Goal: Task Accomplishment & Management: Complete application form

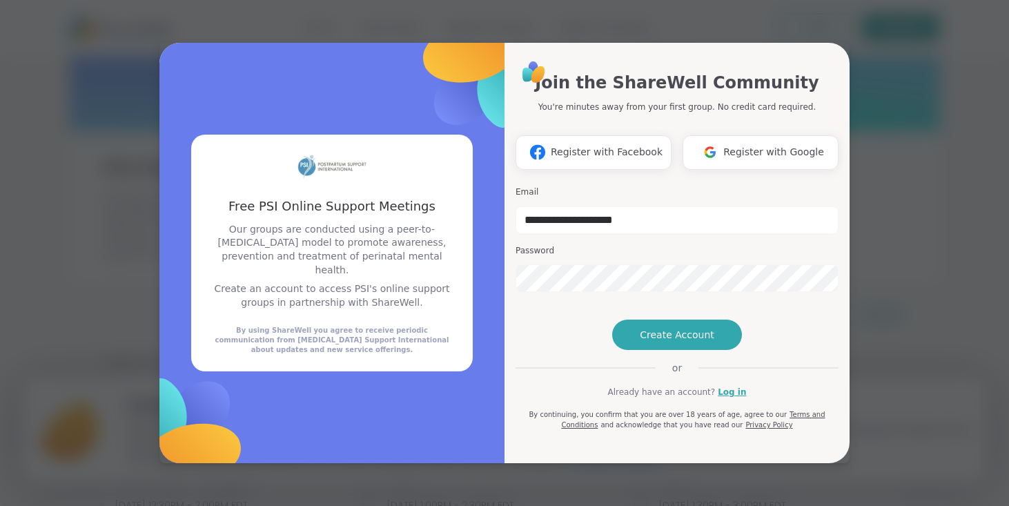
type input "**********"
click at [682, 342] on span "Create Account" at bounding box center [677, 335] width 75 height 14
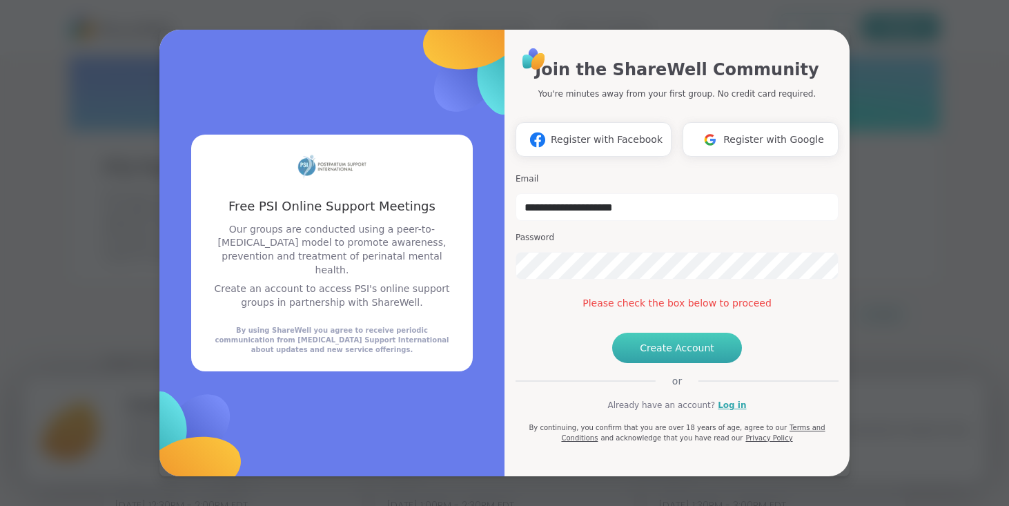
click at [707, 355] on span "Create Account" at bounding box center [677, 348] width 75 height 14
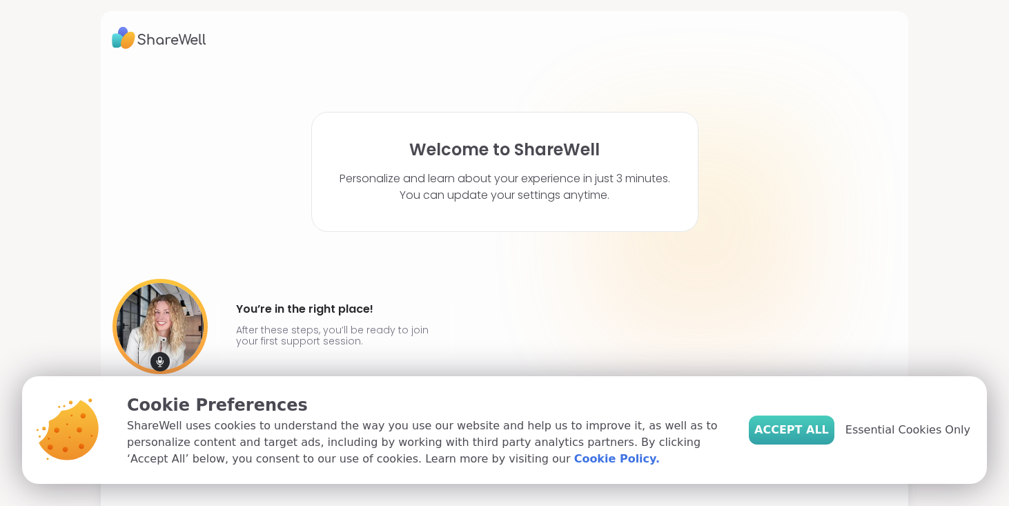
click at [811, 428] on span "Accept All" at bounding box center [791, 430] width 75 height 17
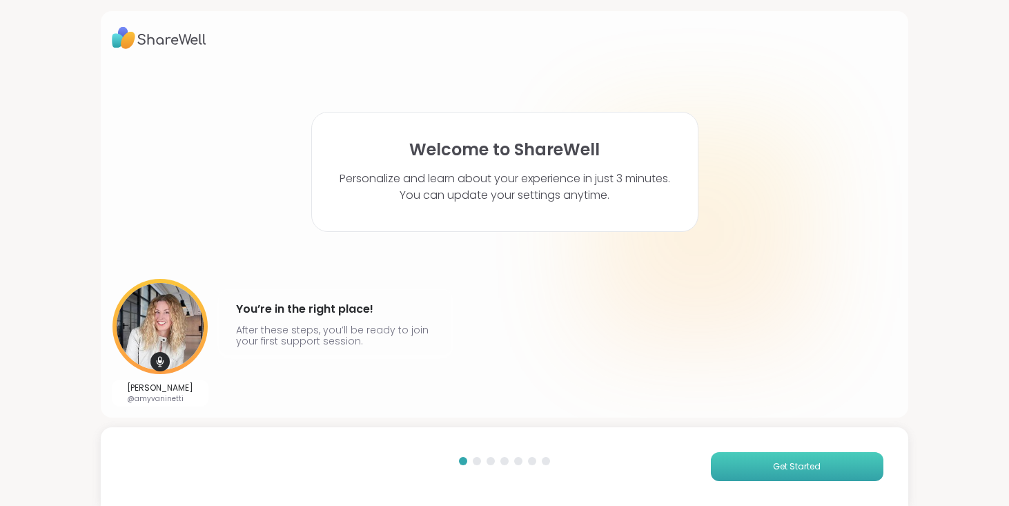
click at [761, 461] on button "Get Started" at bounding box center [797, 466] width 172 height 29
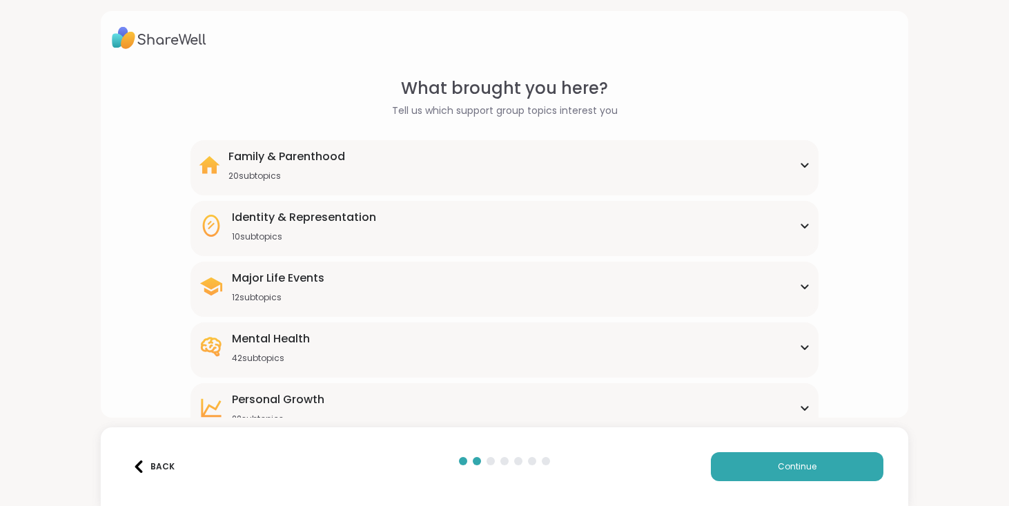
click at [587, 151] on div "Family & Parenthood 20 subtopics" at bounding box center [504, 164] width 611 height 33
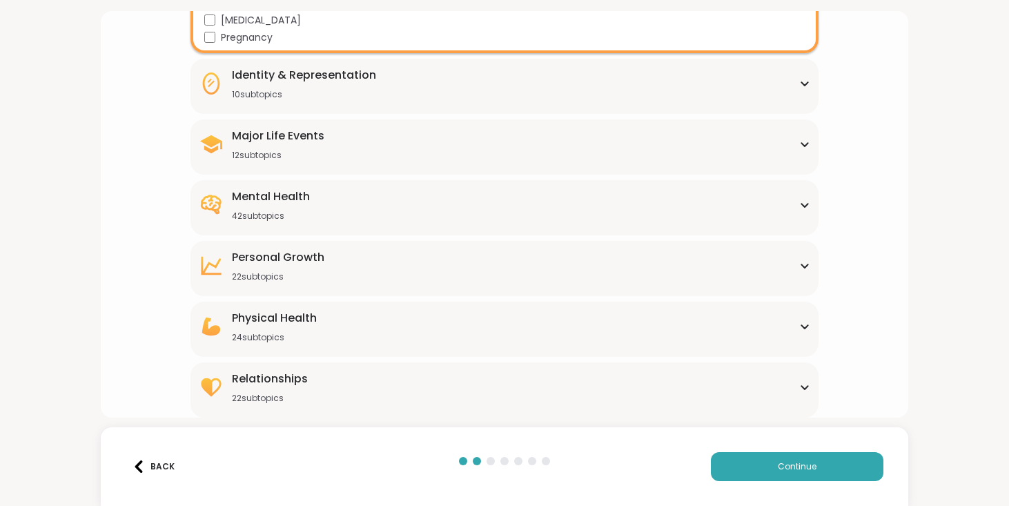
scroll to position [484, 0]
click at [311, 395] on div "Relationships 22 subtopics" at bounding box center [504, 387] width 611 height 33
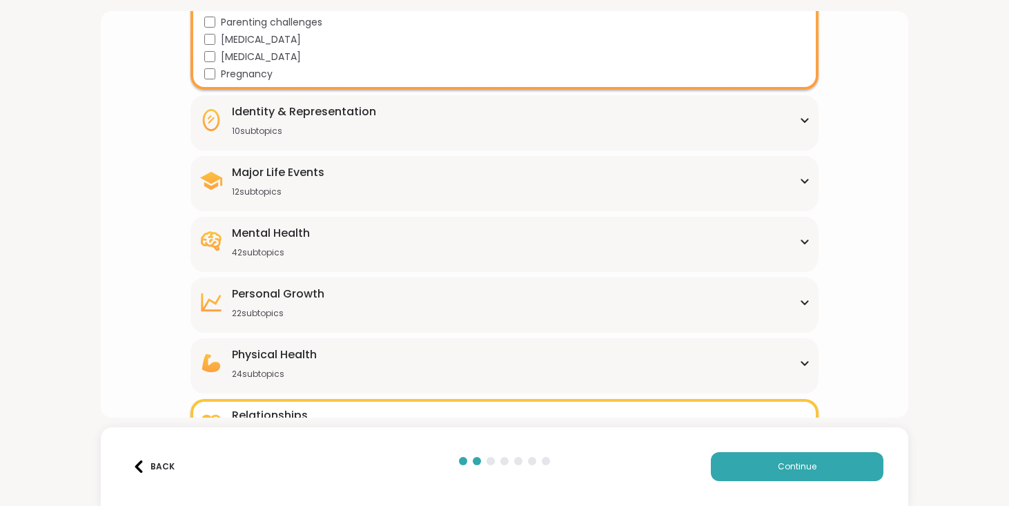
scroll to position [451, 0]
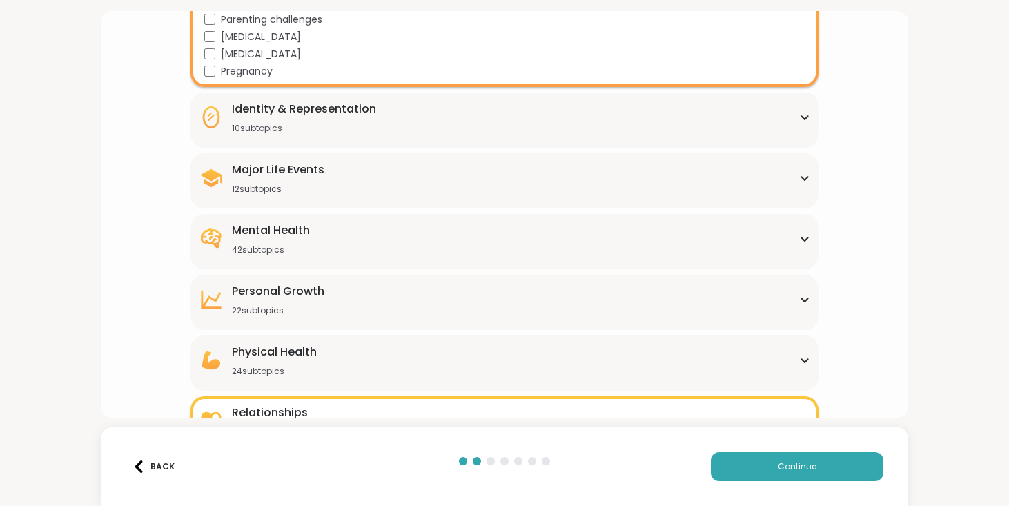
click at [310, 357] on div "Physical Health" at bounding box center [274, 352] width 85 height 17
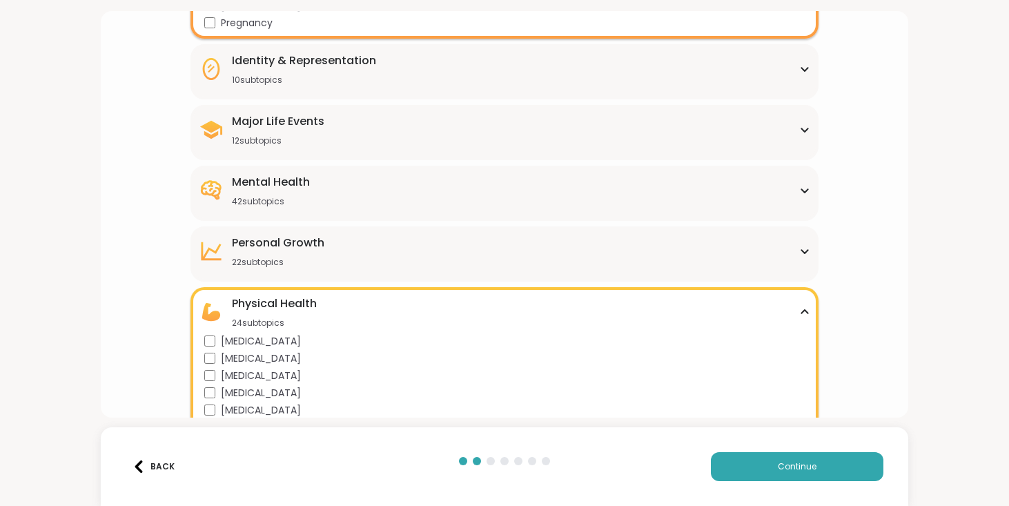
scroll to position [498, 0]
click at [778, 464] on span "Continue" at bounding box center [797, 466] width 39 height 12
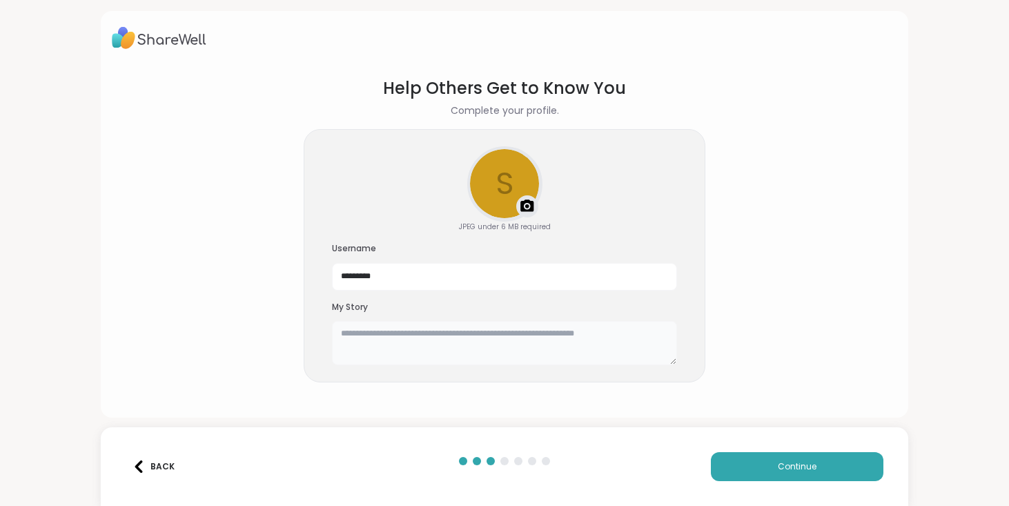
click at [478, 348] on textarea at bounding box center [504, 343] width 345 height 44
click at [820, 466] on button "Continue" at bounding box center [797, 466] width 172 height 29
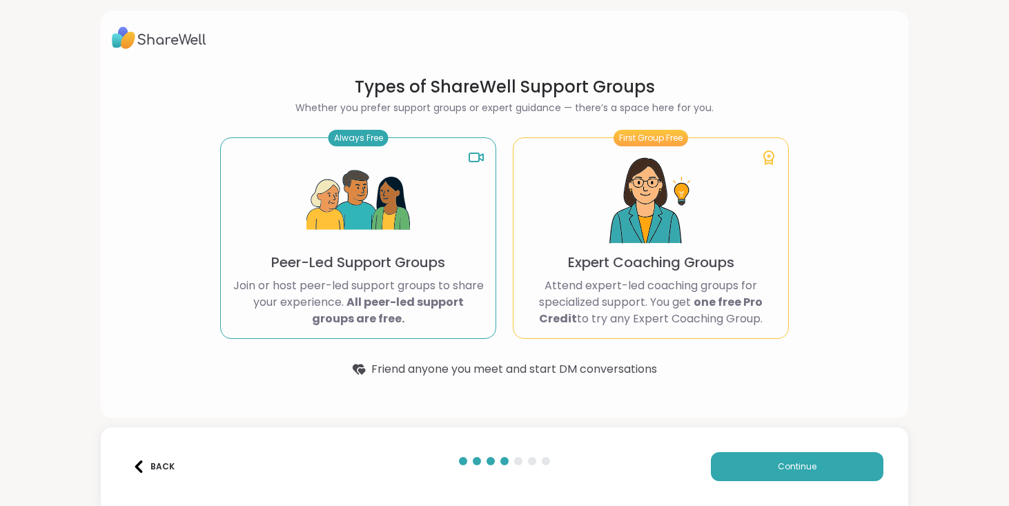
click at [379, 268] on p "Peer-Led Support Groups" at bounding box center [358, 262] width 174 height 19
click at [381, 332] on div "Always Free Peer-Led Support Groups Join or host peer-led support groups to sha…" at bounding box center [358, 237] width 276 height 201
click at [467, 153] on div "Always Free Peer-Led Support Groups Join or host peer-led support groups to sha…" at bounding box center [358, 237] width 276 height 201
click at [473, 157] on icon at bounding box center [476, 157] width 17 height 17
click at [778, 464] on span "Continue" at bounding box center [797, 466] width 39 height 12
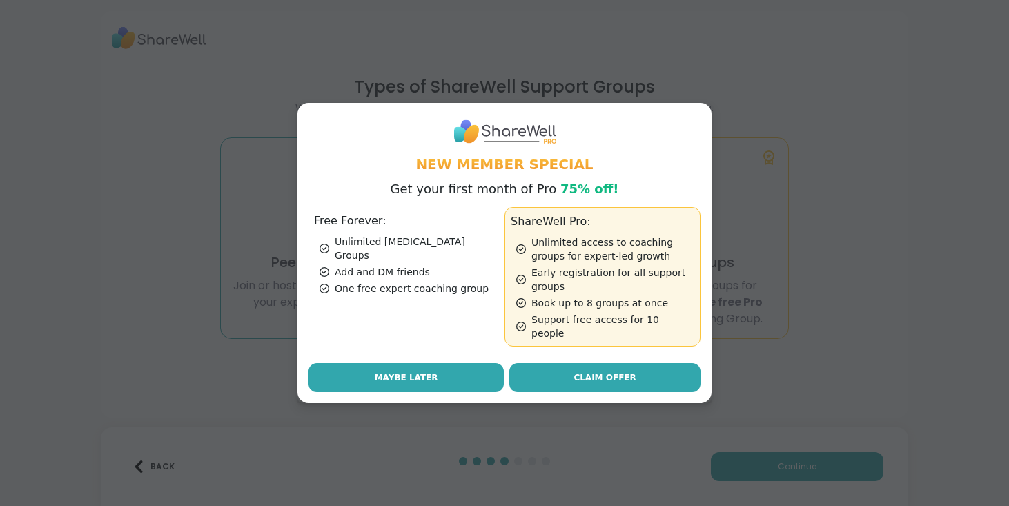
click at [405, 374] on span "Maybe Later" at bounding box center [406, 377] width 63 height 12
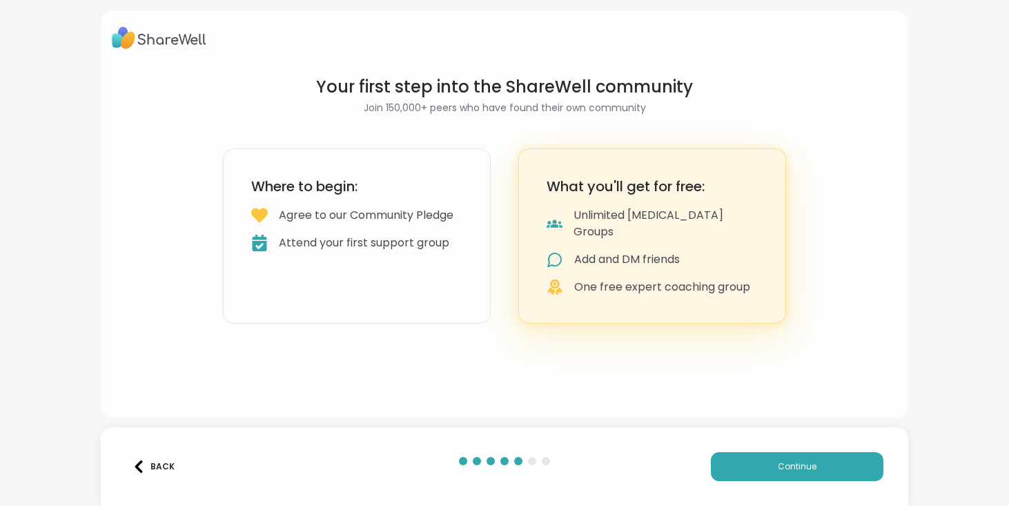
click at [393, 224] on div "Agree to our Community Pledge" at bounding box center [366, 215] width 175 height 17
click at [785, 470] on span "Continue" at bounding box center [797, 466] width 39 height 12
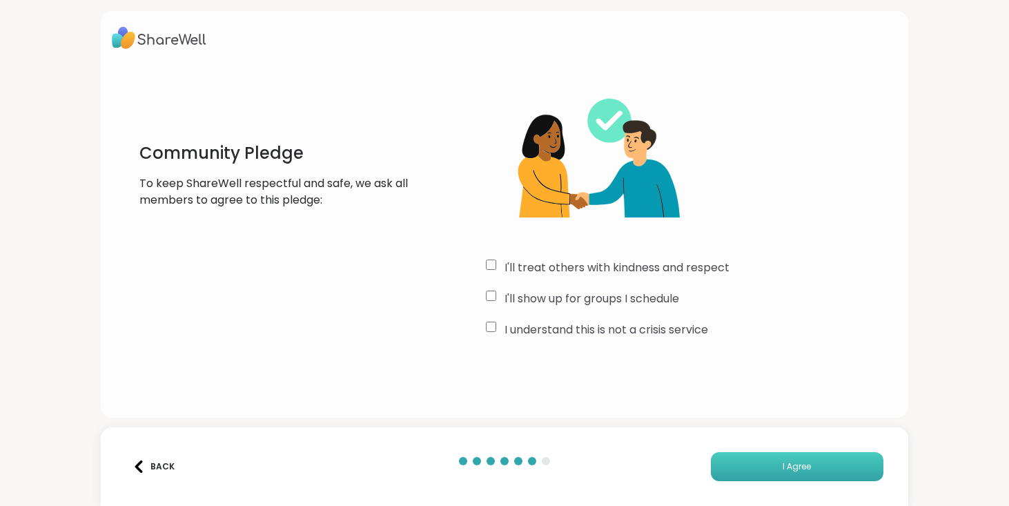
click at [847, 476] on button "I Agree" at bounding box center [797, 466] width 172 height 29
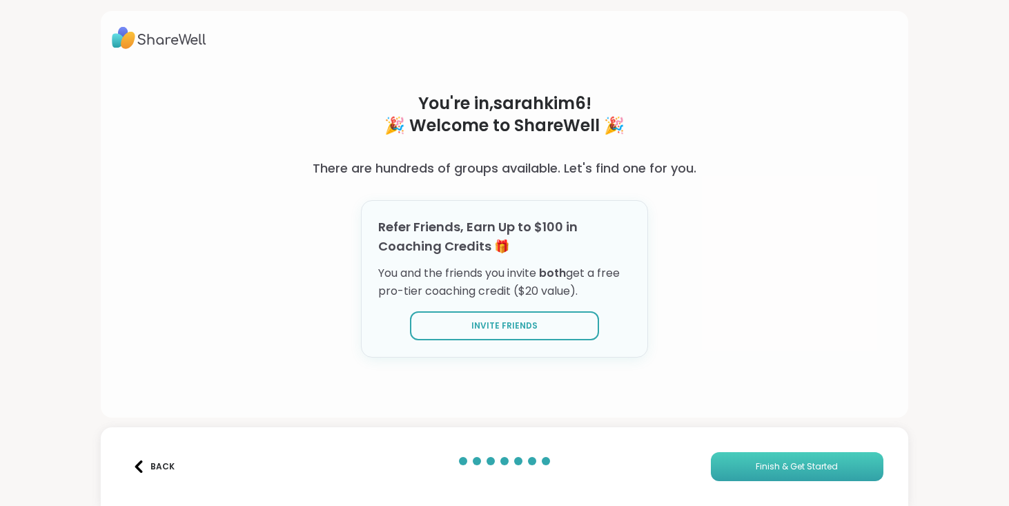
click at [761, 471] on span "Finish & Get Started" at bounding box center [797, 466] width 82 height 12
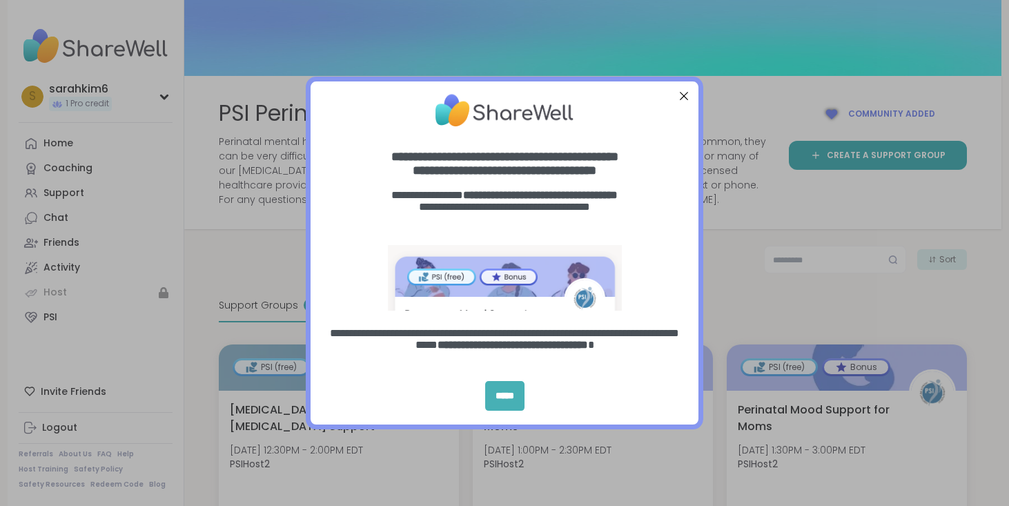
click at [510, 388] on div "*****" at bounding box center [504, 396] width 39 height 30
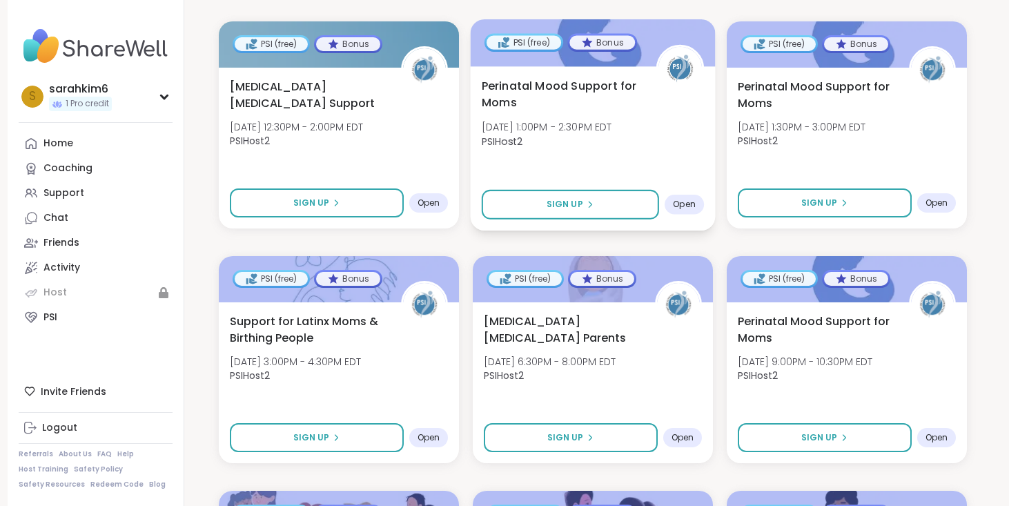
scroll to position [322, 0]
